Goal: Transaction & Acquisition: Purchase product/service

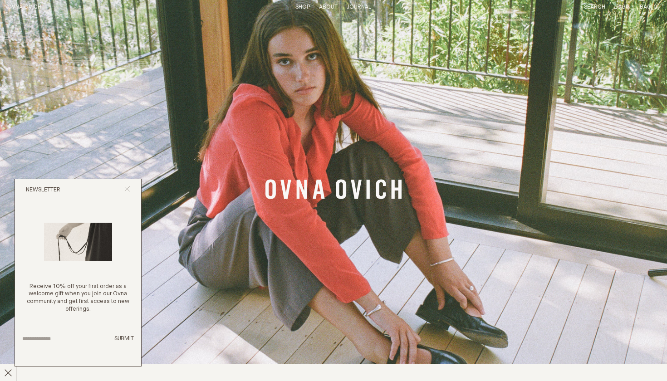
click at [128, 191] on line "Close popup" at bounding box center [127, 189] width 5 height 5
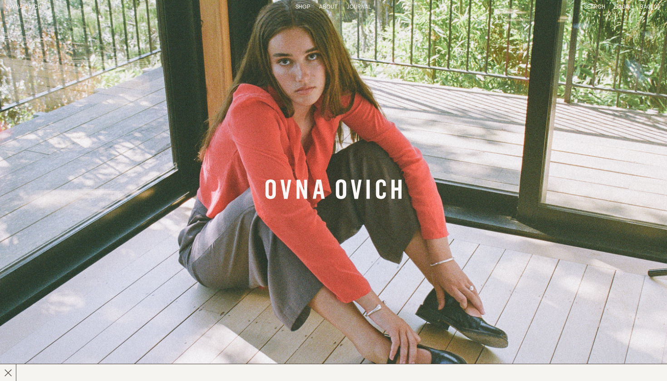
click at [181, 221] on img "Banner Link" at bounding box center [333, 190] width 667 height 381
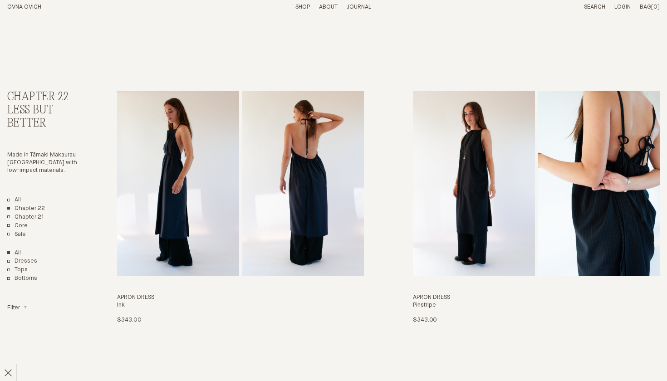
click at [302, 5] on link "Shop" at bounding box center [302, 7] width 15 height 6
click at [27, 258] on link "Dresses" at bounding box center [22, 262] width 30 height 8
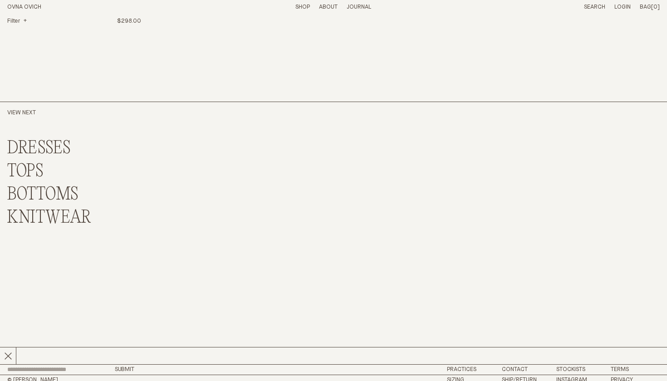
scroll to position [581, 0]
click at [51, 142] on link "DRESSES" at bounding box center [39, 149] width 64 height 20
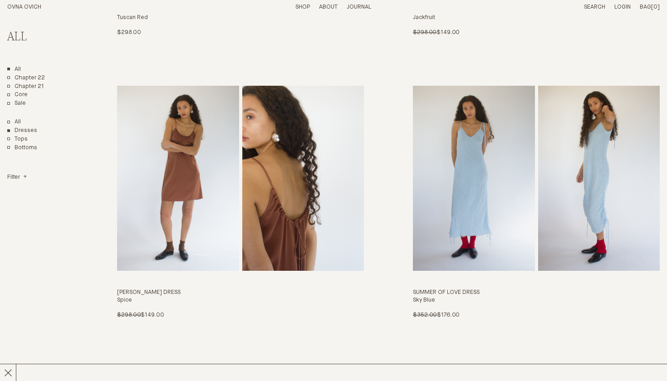
scroll to position [521, 0]
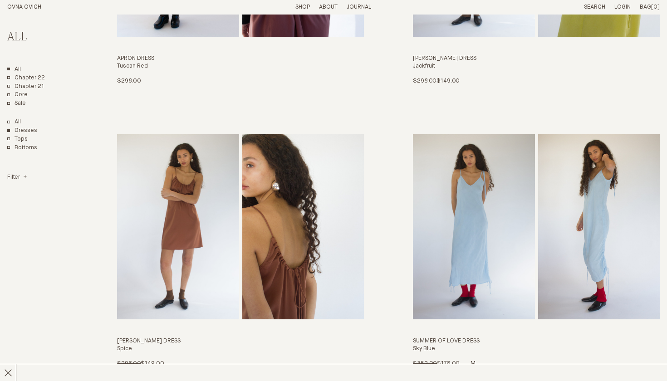
click at [583, 281] on img "Summer of Love Dress" at bounding box center [599, 226] width 122 height 185
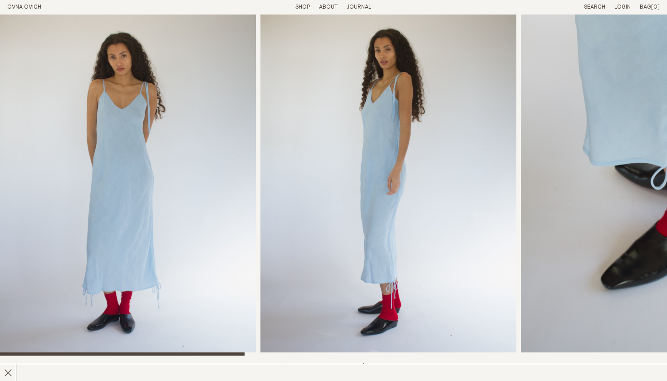
click at [227, 221] on img "1 / 7" at bounding box center [128, 185] width 256 height 341
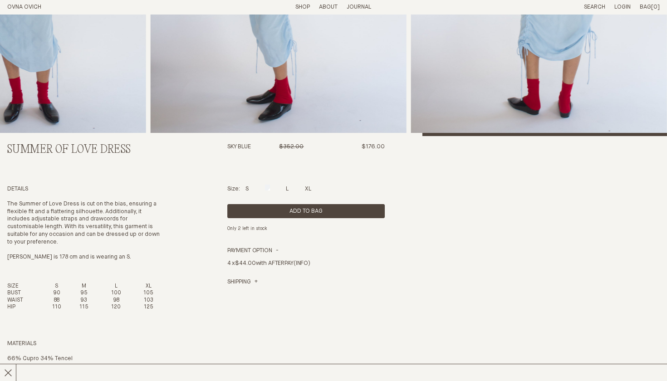
scroll to position [89, 0]
